Goal: Task Accomplishment & Management: Manage account settings

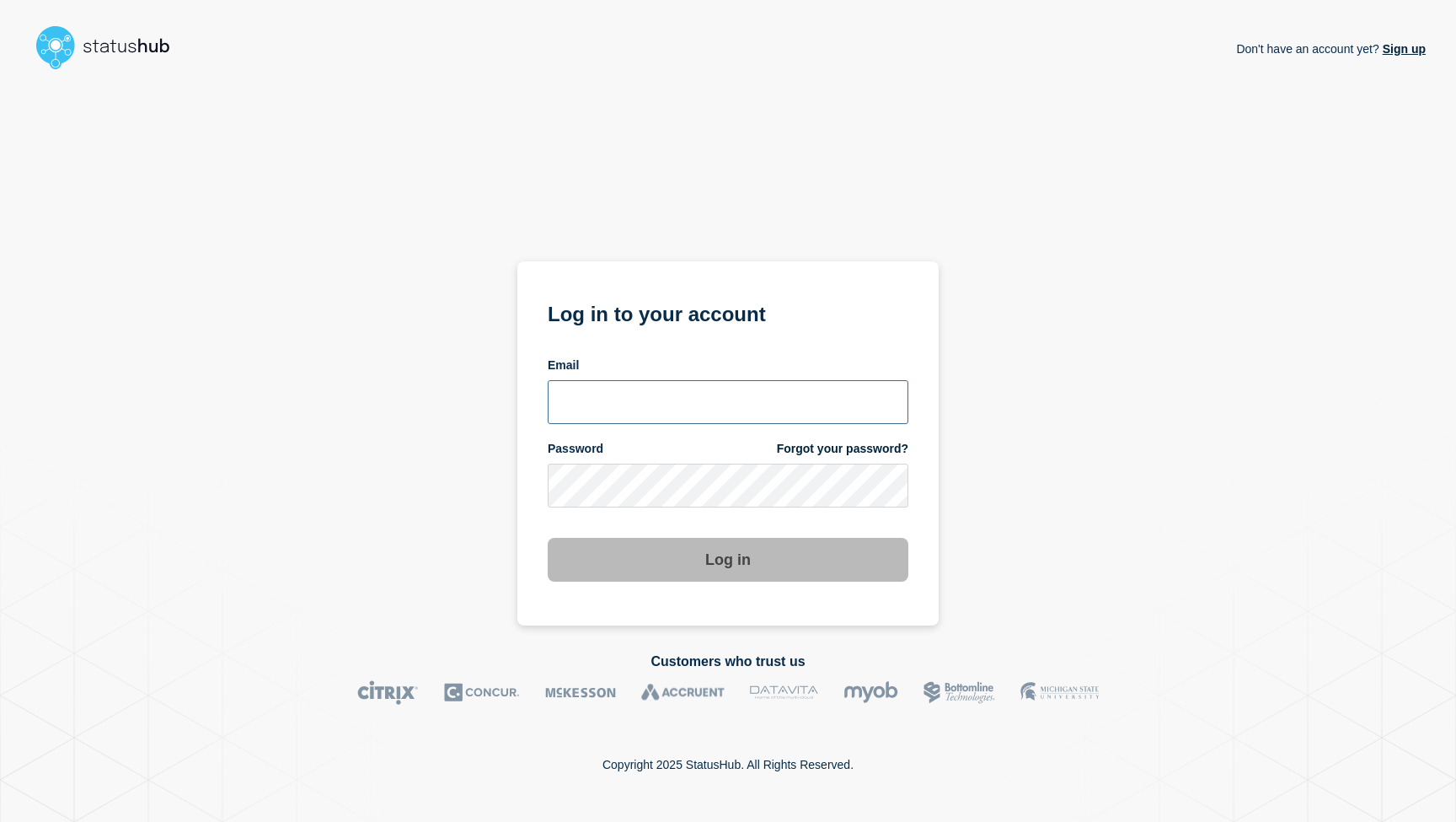
type input "mcdonn32@msu.edu"
click at [707, 552] on button "Log in" at bounding box center [728, 559] width 361 height 44
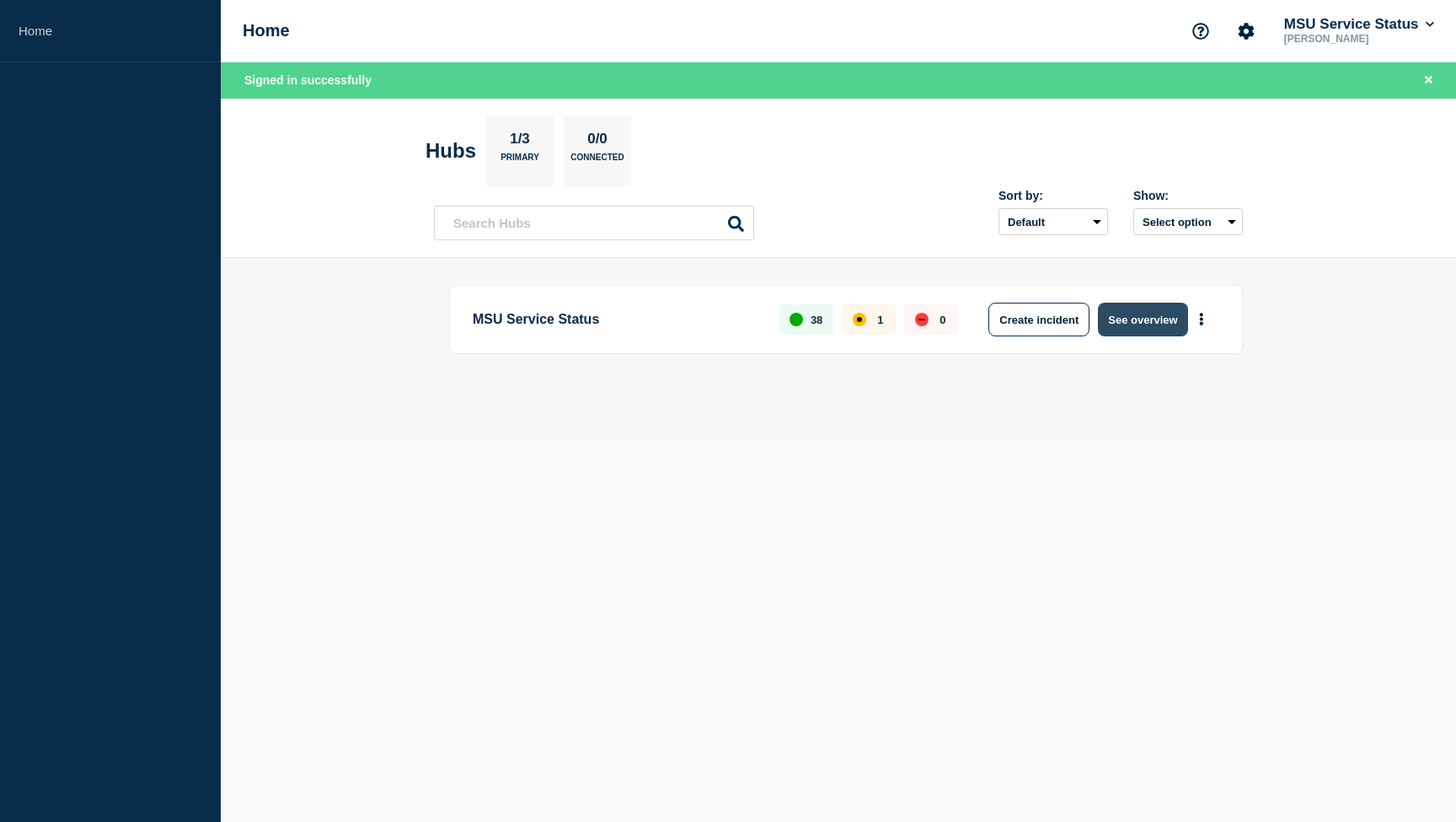
click at [1135, 320] on button "See overview" at bounding box center [1143, 320] width 89 height 34
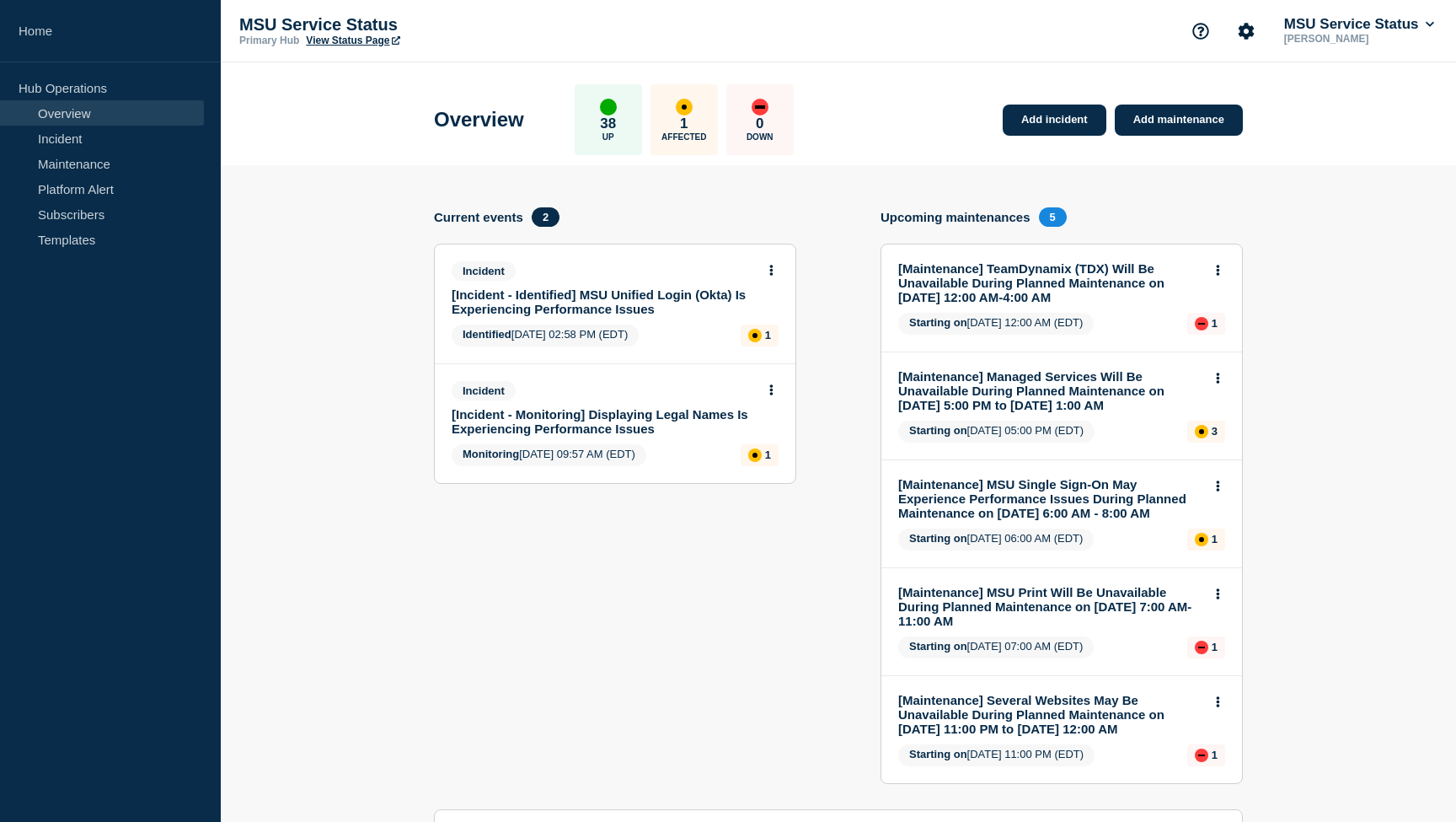
click at [604, 430] on link "[Incident - Monitoring] Displaying Legal Names Is Experiencing Performance Issu…" at bounding box center [603, 421] width 304 height 29
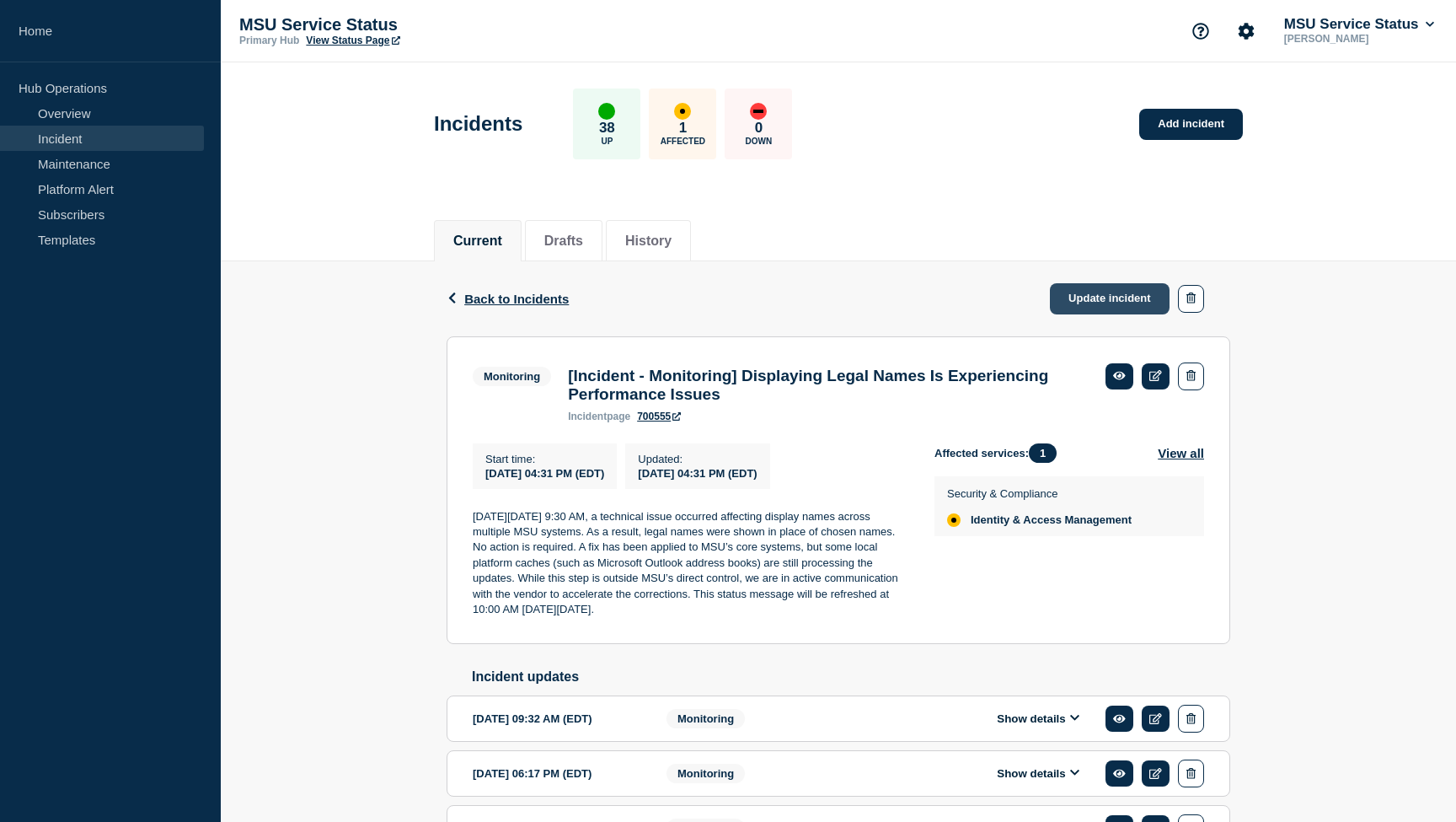
click at [1094, 300] on link "Update incident" at bounding box center [1109, 299] width 120 height 32
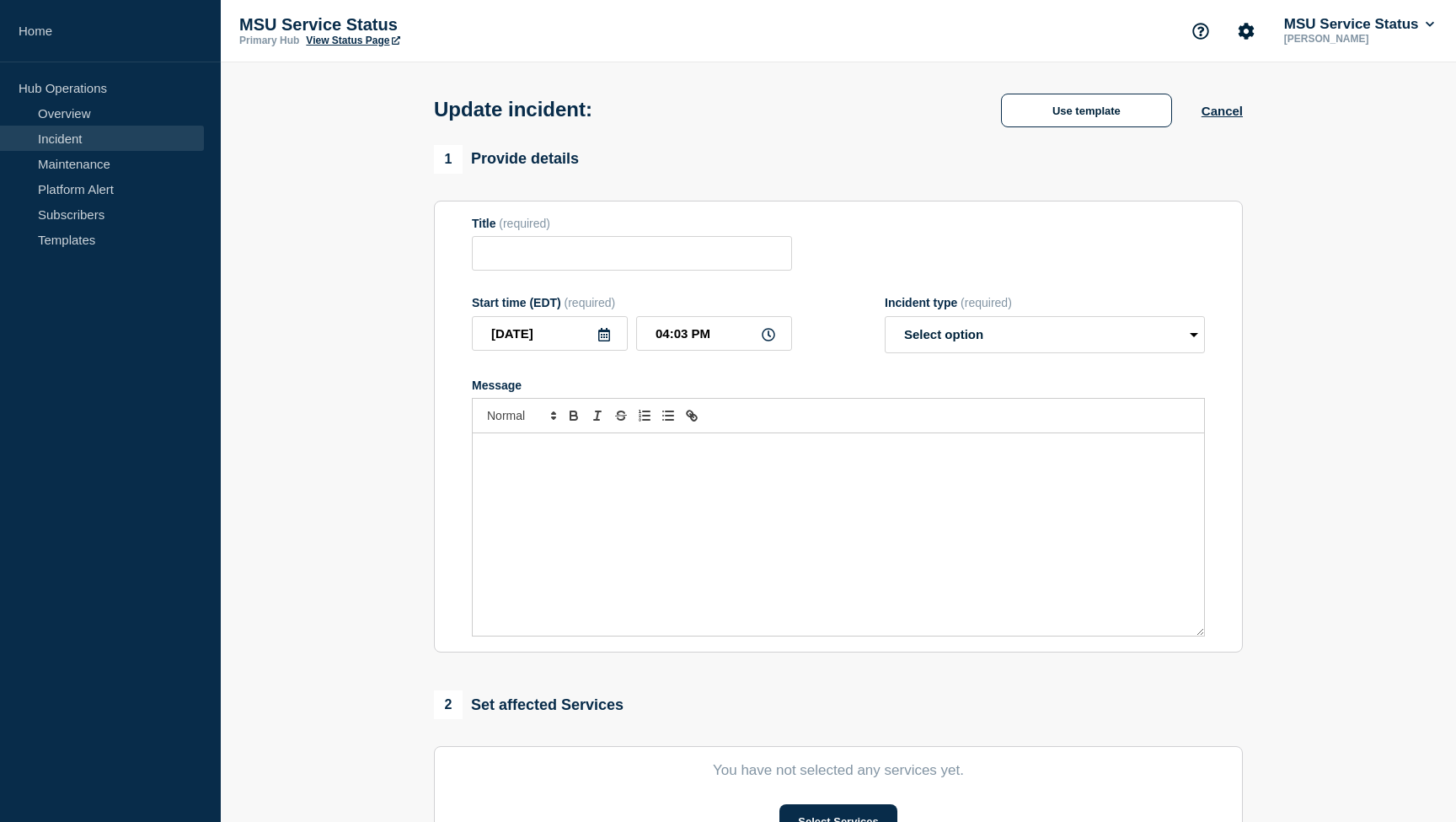
type input "[Incident - Monitoring] Displaying Legal Names Is Experiencing Performance Issu…"
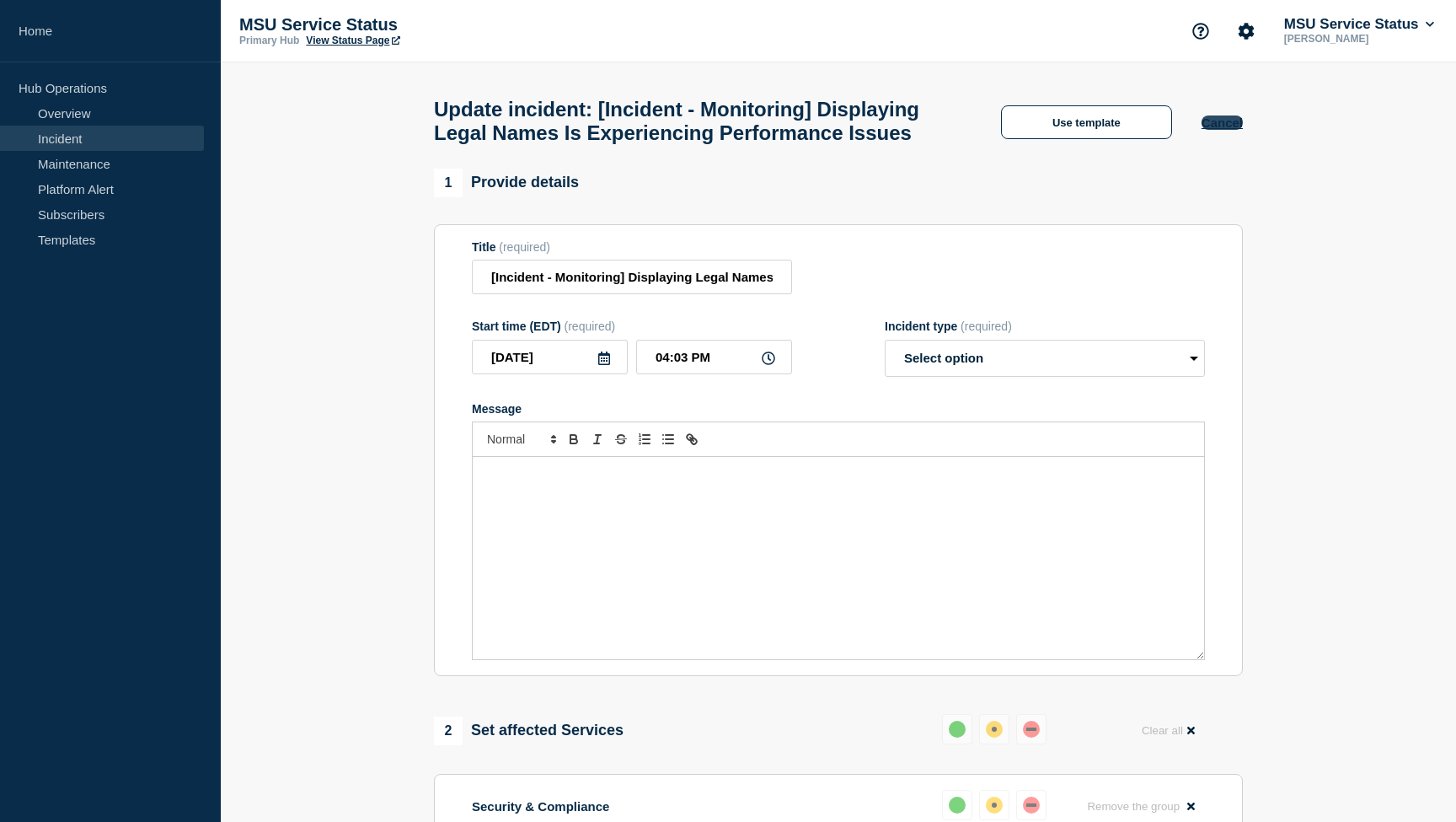
click at [1224, 124] on button "Cancel" at bounding box center [1222, 123] width 41 height 14
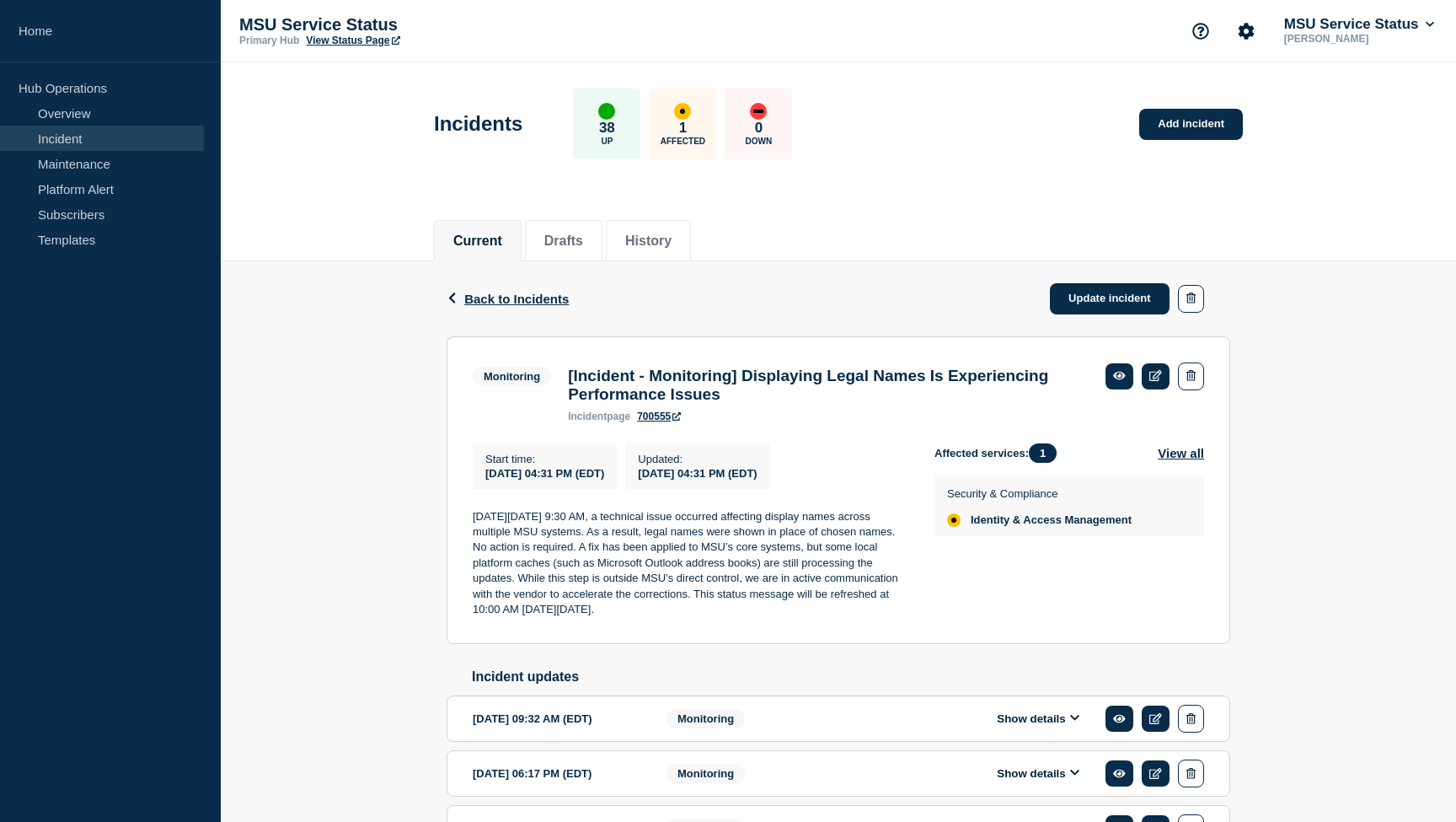
drag, startPoint x: 727, startPoint y: 624, endPoint x: 472, endPoint y: 537, distance: 269.4
click at [472, 537] on section "Monitoring [Incident - Monitoring] Displaying Legal Names Is Experiencing Perfo…" at bounding box center [838, 489] width 784 height 307
copy p "[DATE][DATE] 9:30 AM, a technical issue occurred affecting display names across…"
click at [1130, 307] on link "Update incident" at bounding box center [1109, 299] width 120 height 32
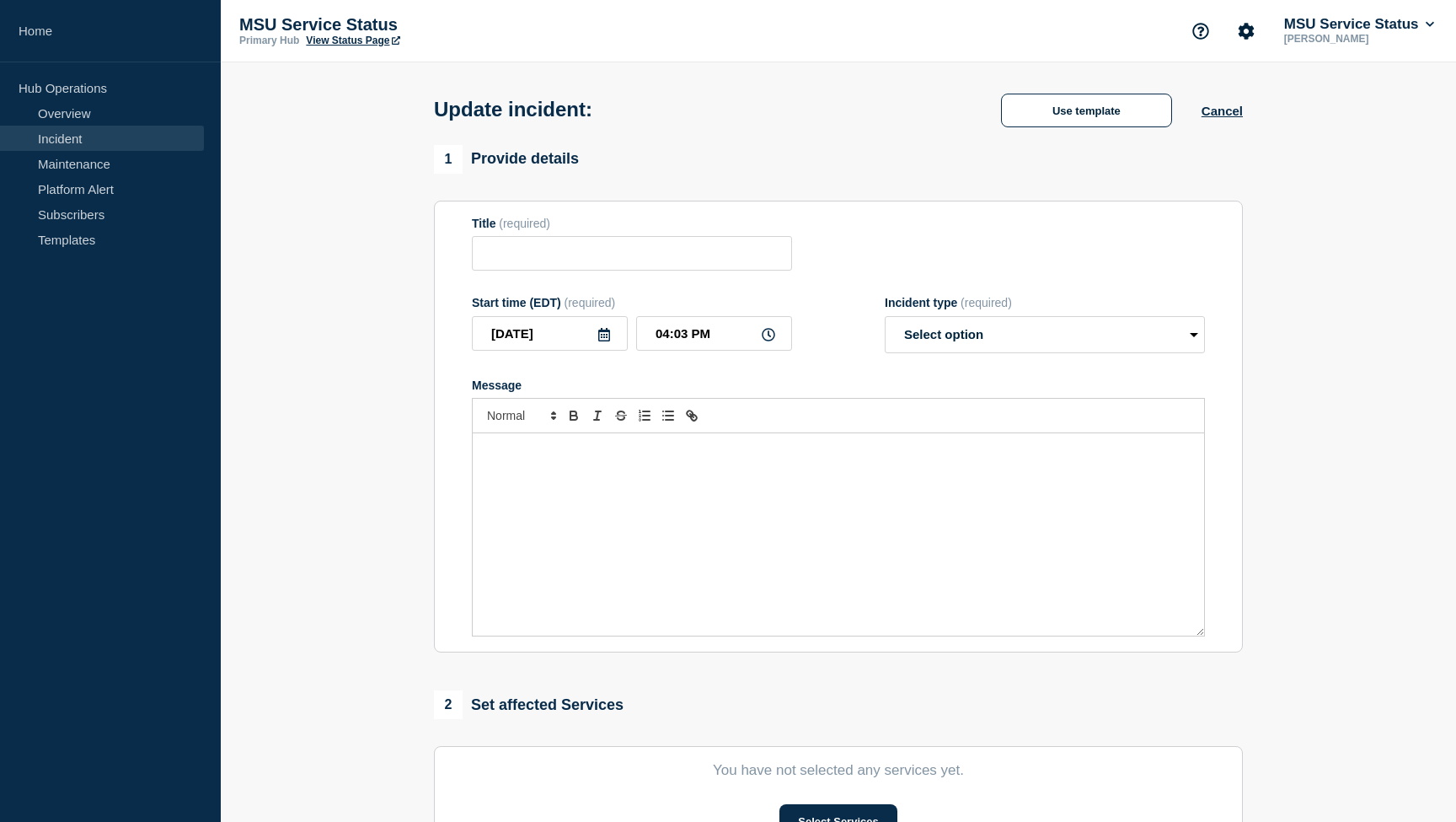
type input "[Incident - Monitoring] Displaying Legal Names Is Experiencing Performance Issu…"
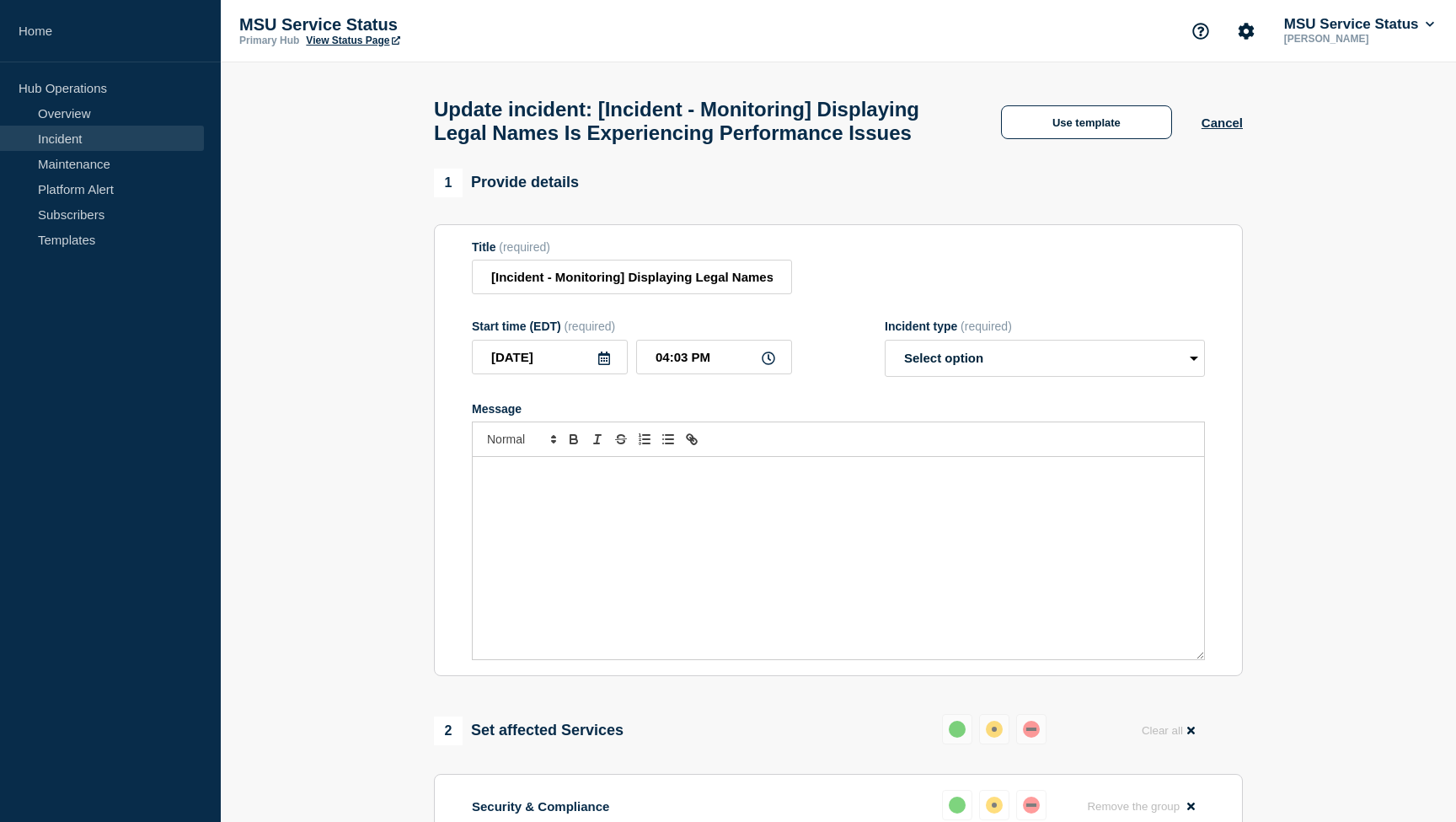
click at [803, 516] on div "Message" at bounding box center [839, 558] width 732 height 202
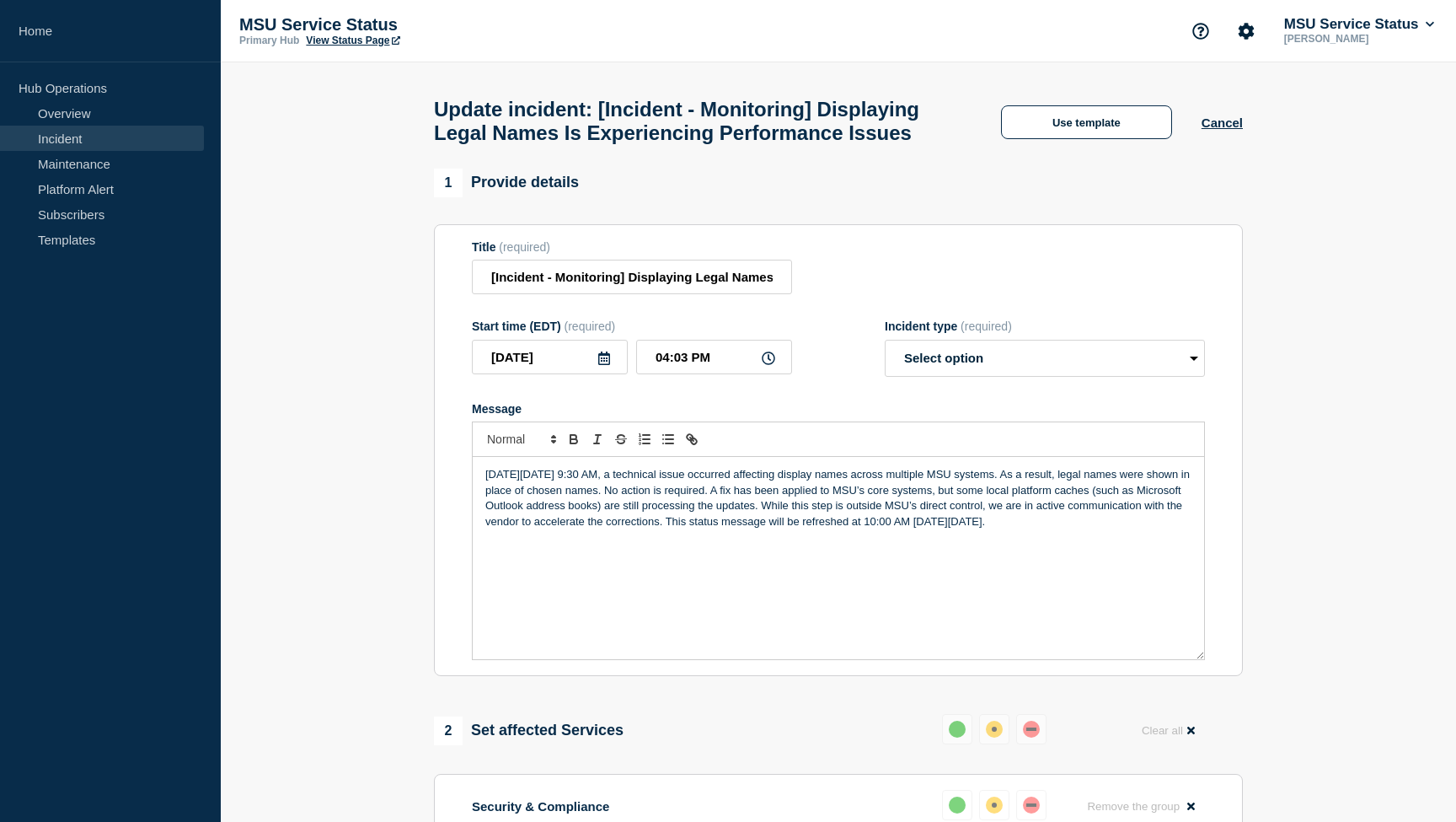
click at [1091, 530] on p "[DATE][DATE] 9:30 AM, a technical issue occurred affecting display names across…" at bounding box center [838, 497] width 707 height 62
click at [1170, 530] on p "[DATE][DATE] 9:30 AM, a technical issue occurred affecting display names across…" at bounding box center [838, 497] width 707 height 62
click at [1118, 376] on select "Select option Investigating Identified Monitoring Resolved" at bounding box center [1045, 358] width 320 height 37
select select "monitoring"
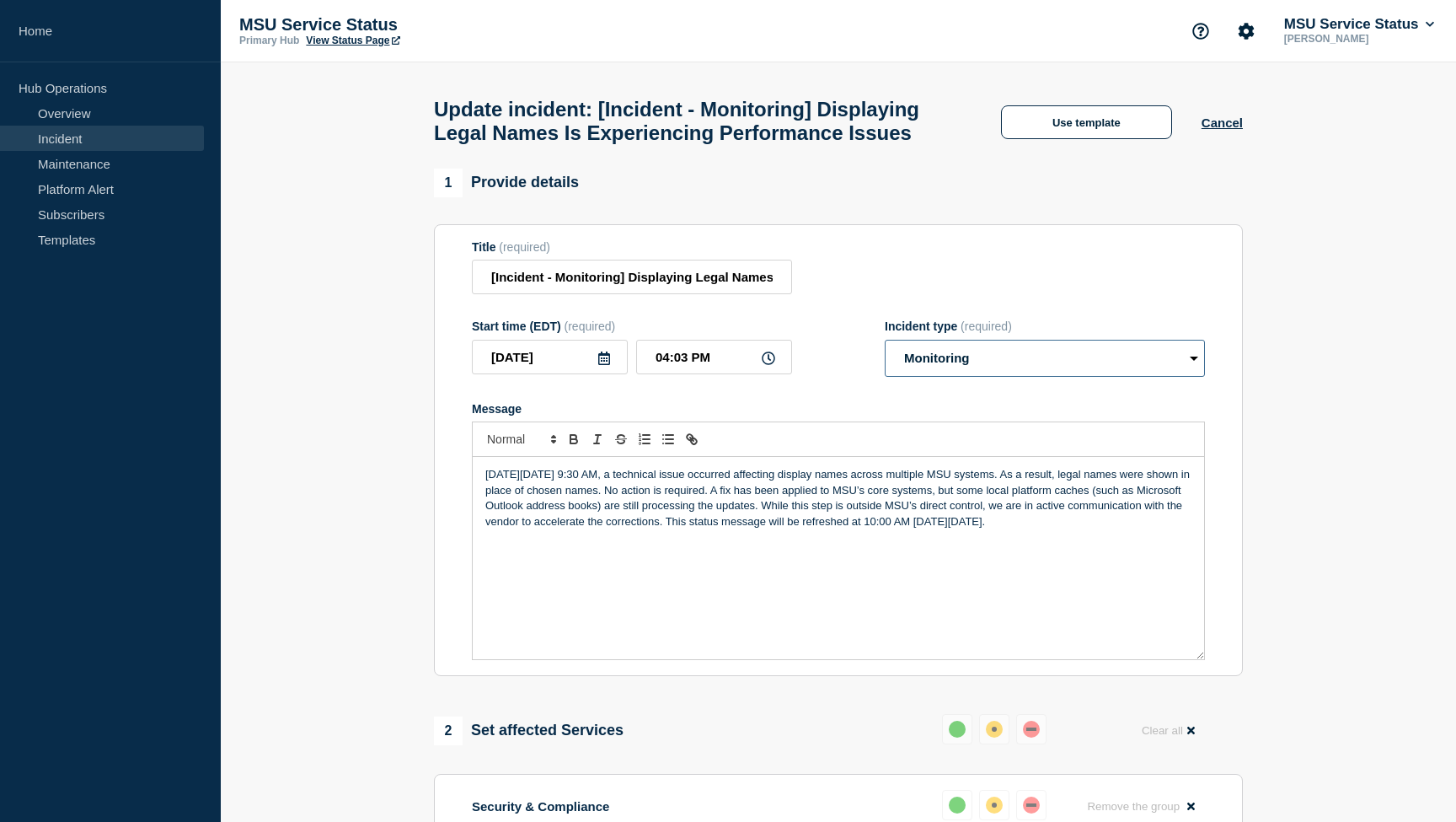
click at [885, 355] on select "Select option Investigating Identified Monitoring Resolved" at bounding box center [1045, 358] width 320 height 37
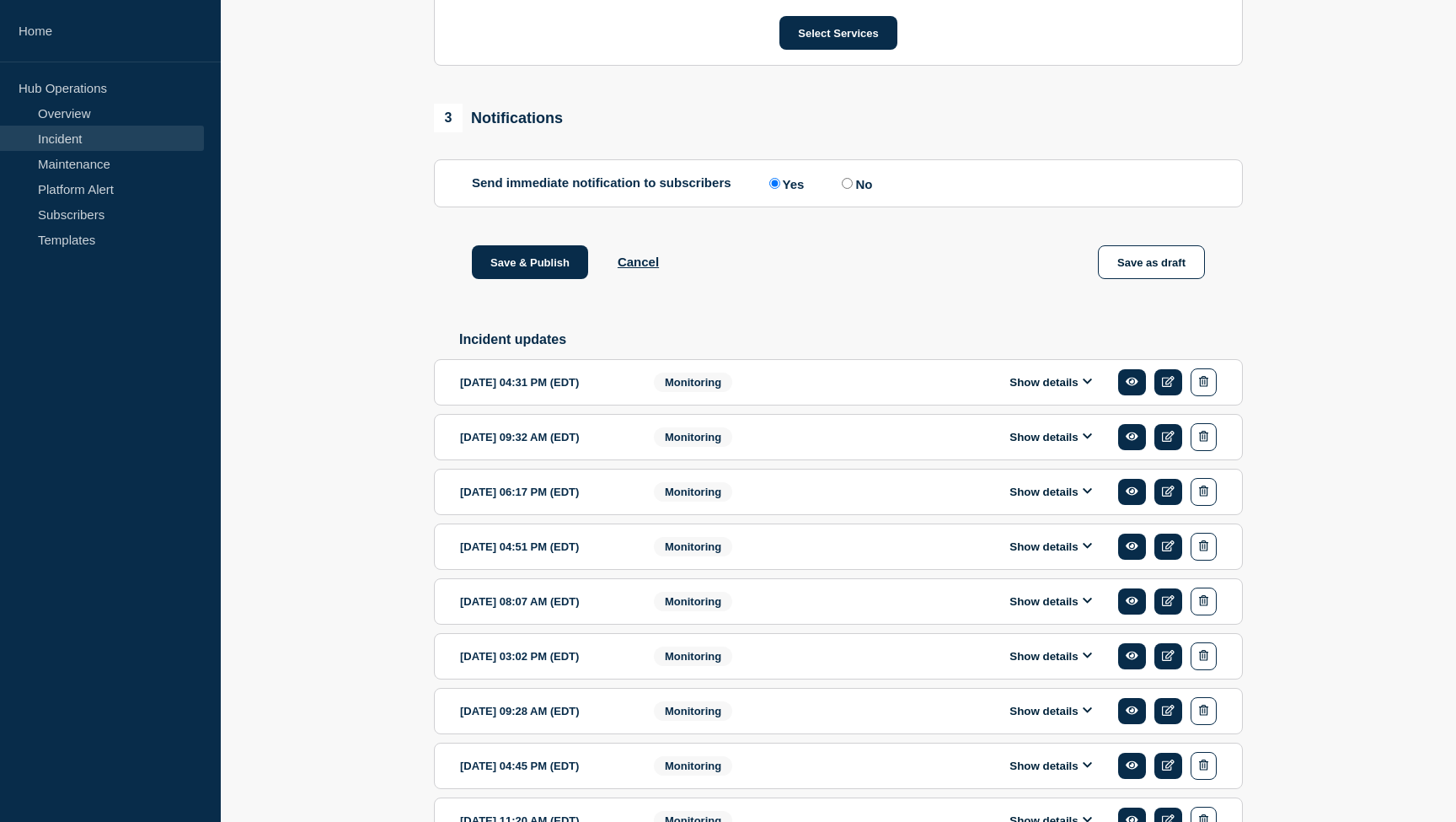
scroll to position [980, 0]
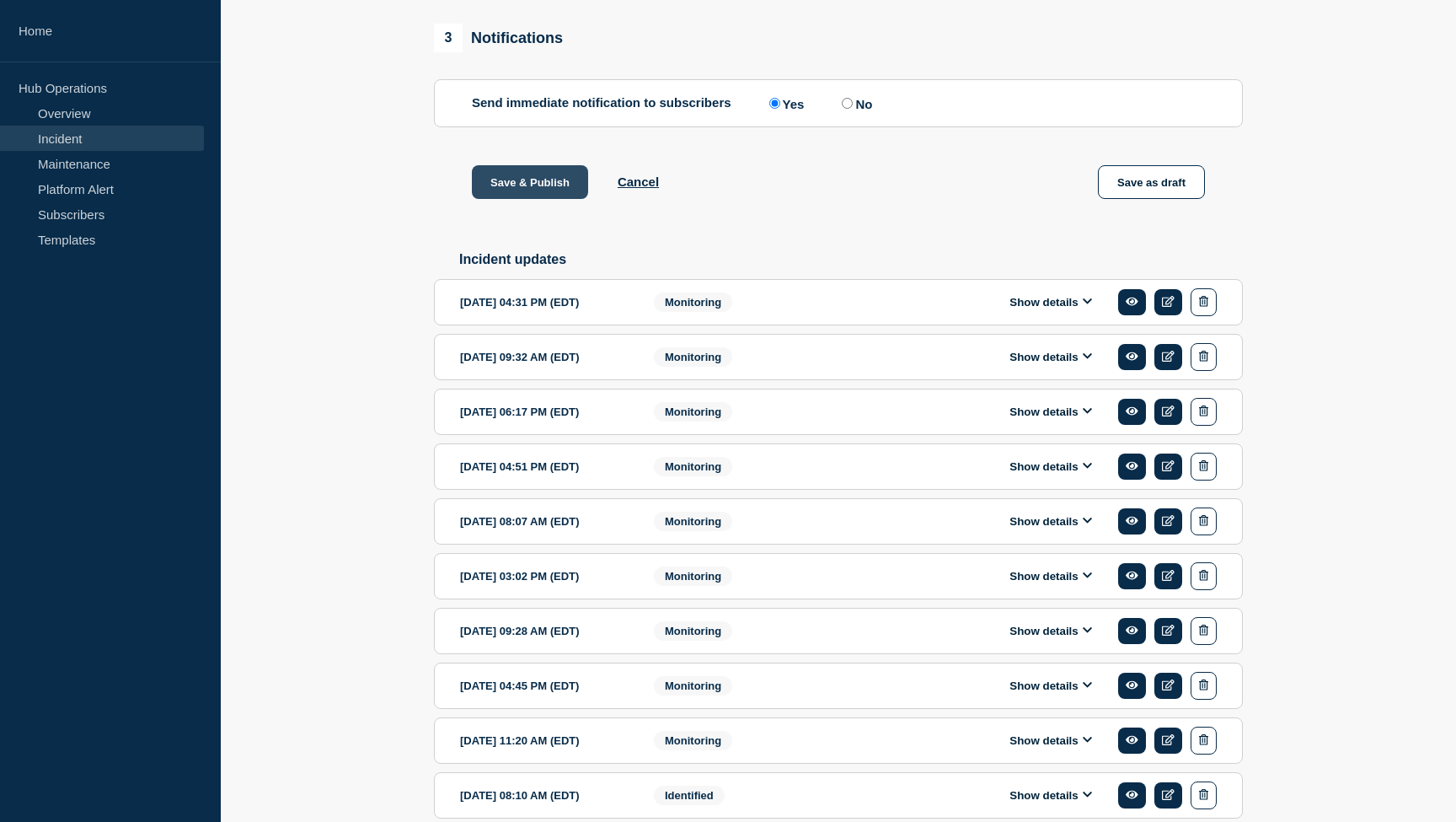
click at [553, 199] on button "Save & Publish" at bounding box center [530, 182] width 116 height 34
